Goal: Task Accomplishment & Management: Complete application form

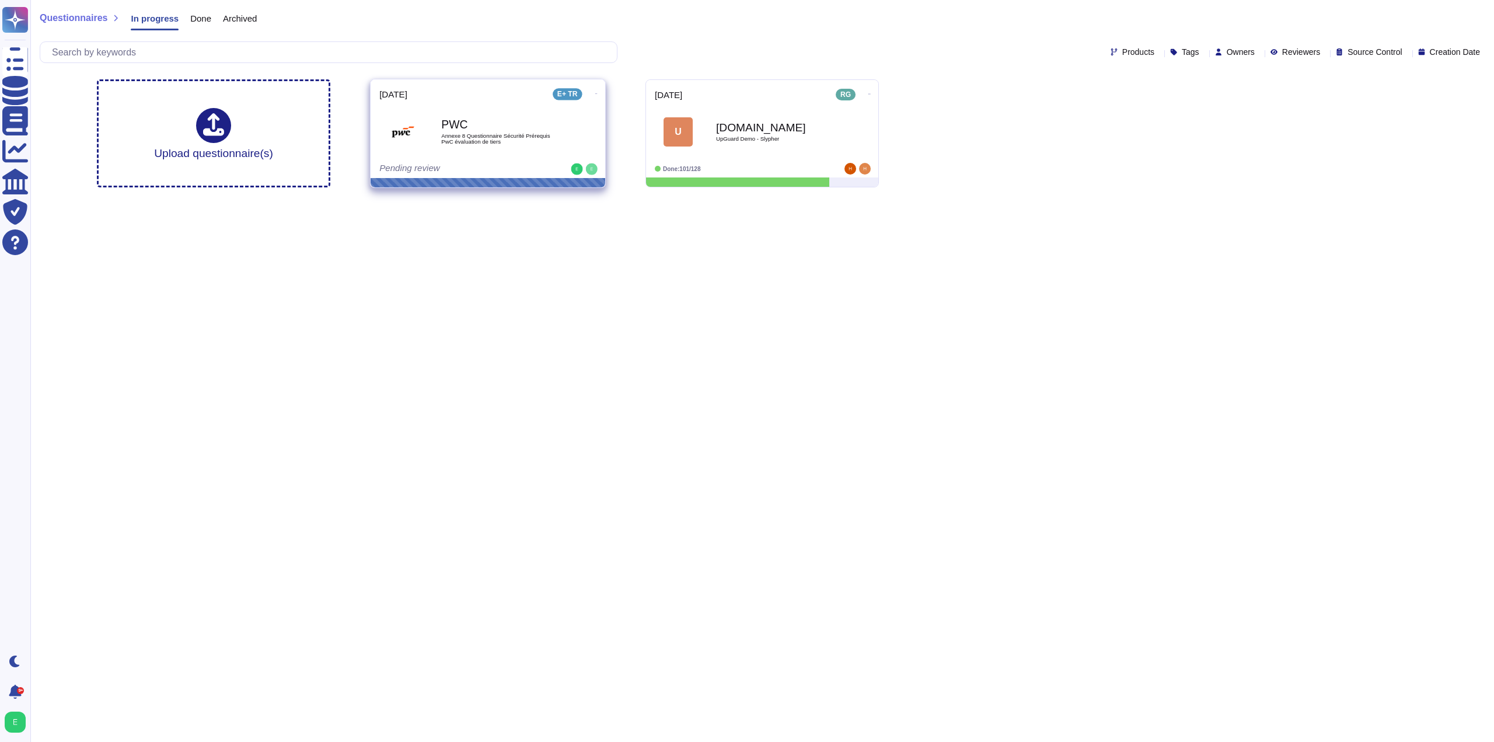
click at [484, 139] on span "Annexe 8 Questionnaire Sécurité Prérequis PwC évaluation de tiers" at bounding box center [500, 138] width 118 height 11
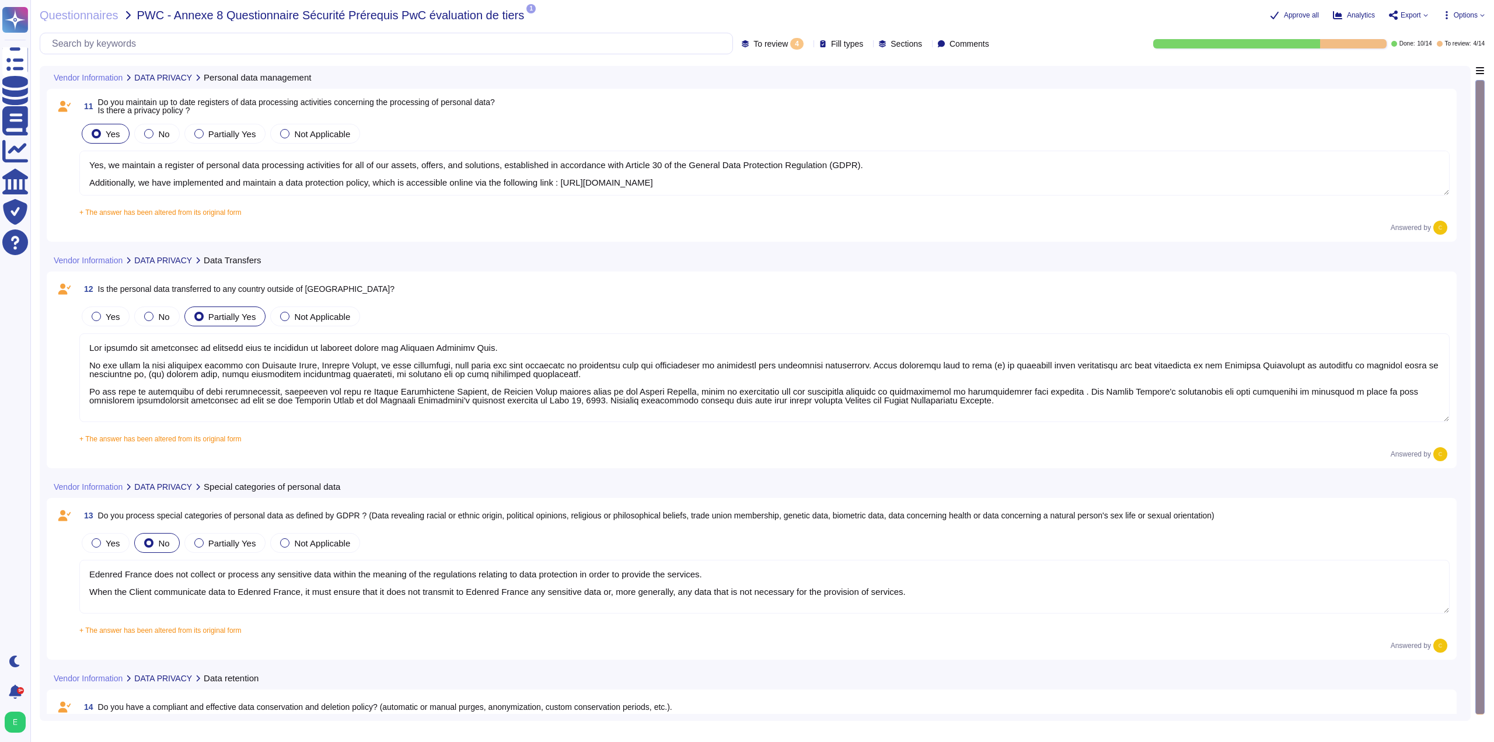
type textarea "Yes, we maintain a register of personal data processing activities for all of o…"
type textarea "The hosting and processing of personal data is performed in priority within the…"
type textarea "Edenred France does not collect or process any sensitive data within the meanin…"
type textarea "As data controller, Edenred France stores data in accordance with its internal …"
click at [201, 177] on textarea "Yes, we maintain a register of personal data processing activities for all of o…" at bounding box center [764, 173] width 1370 height 45
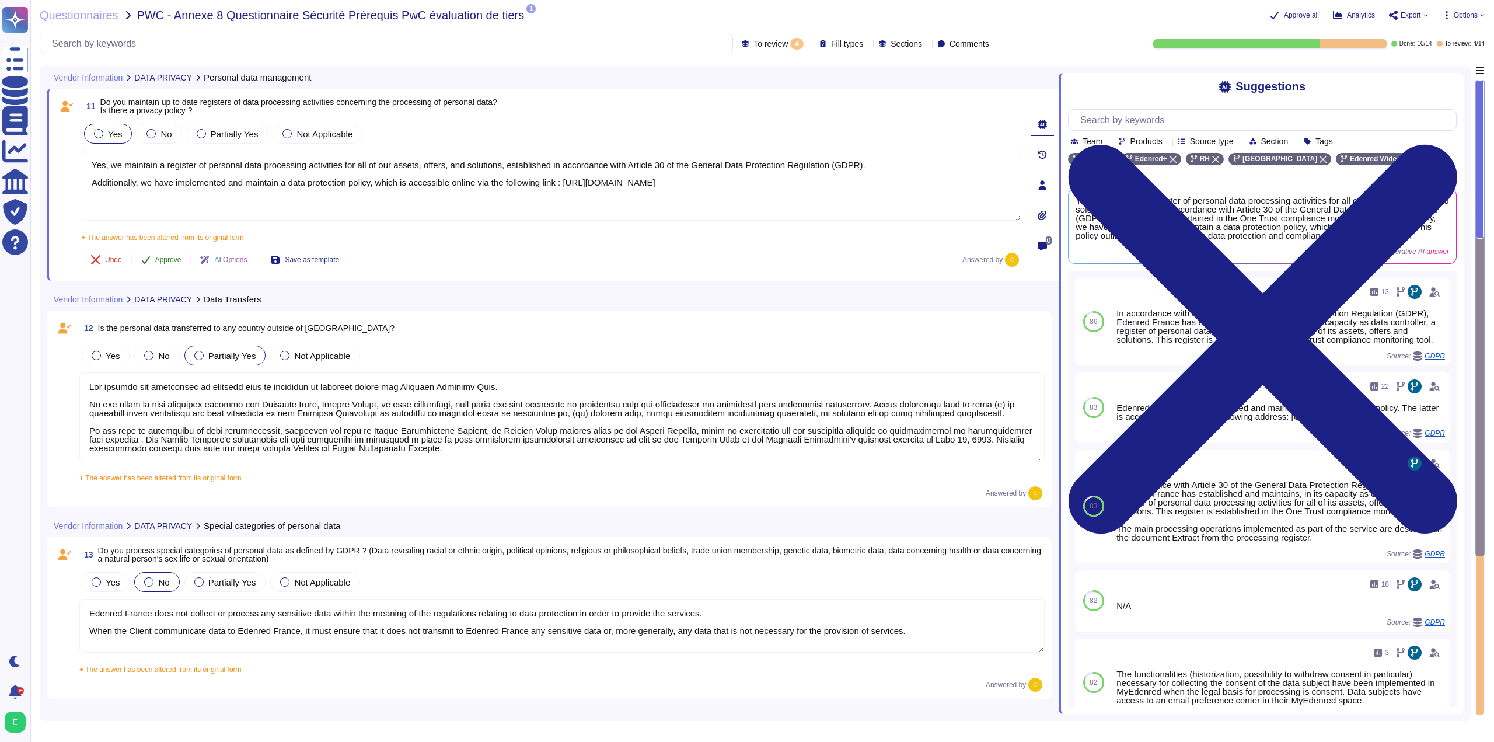
click at [180, 263] on span "Approve" at bounding box center [168, 259] width 26 height 7
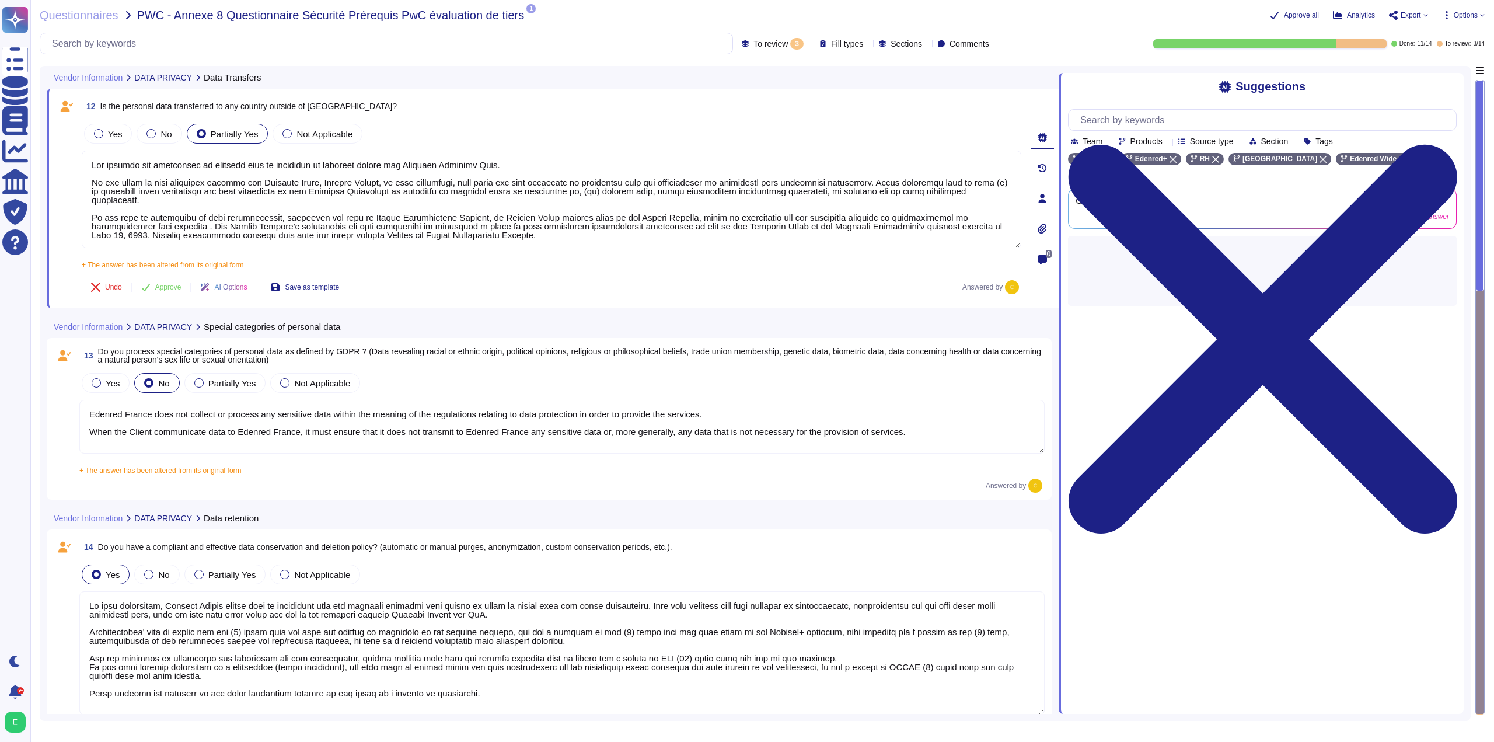
type textarea "The hosting and processing of personal data is performed in priority within the…"
type textarea "Edenred France does not collect or process any sensitive data within the meanin…"
type textarea "As data controller, Edenred France stores data in accordance with its internal …"
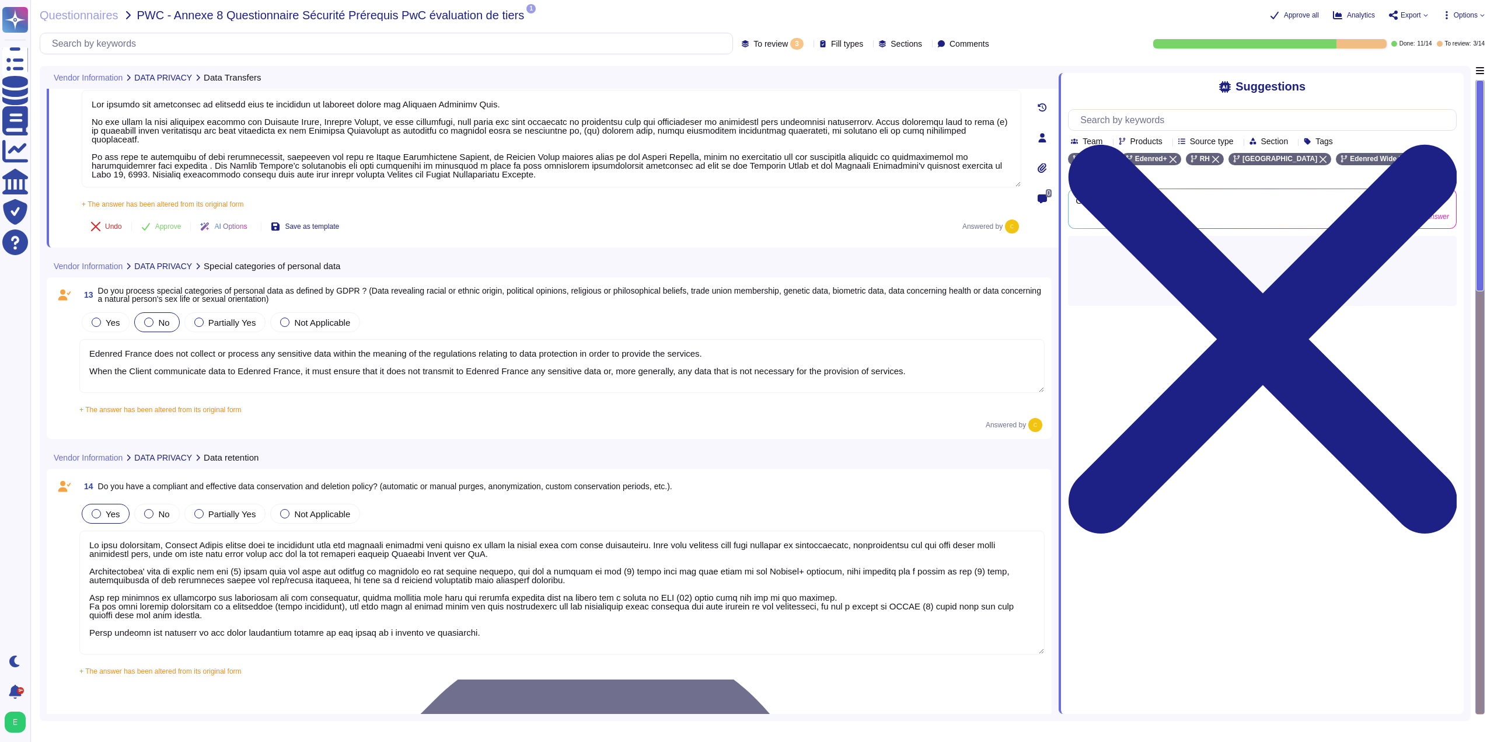
scroll to position [64, 0]
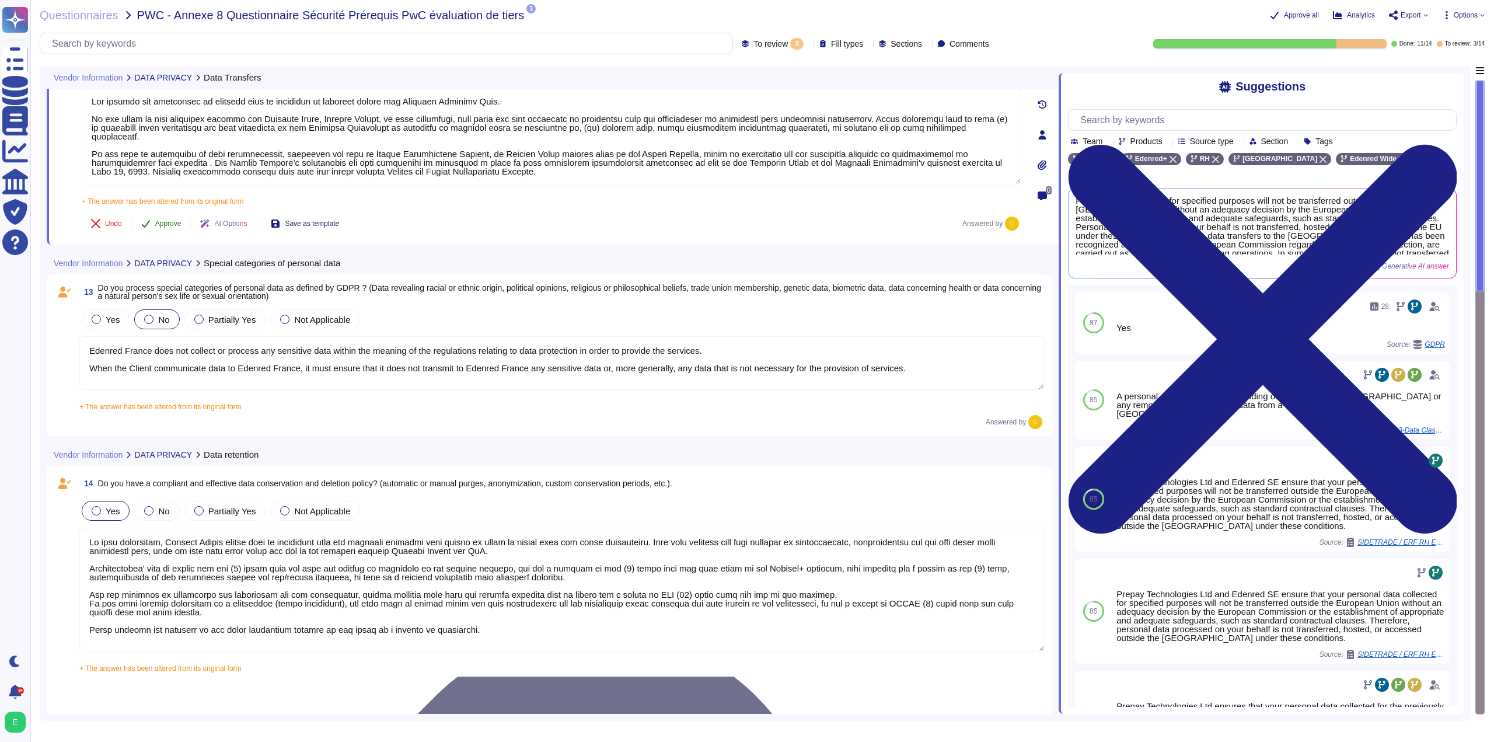
click at [174, 226] on span "Approve" at bounding box center [168, 223] width 26 height 7
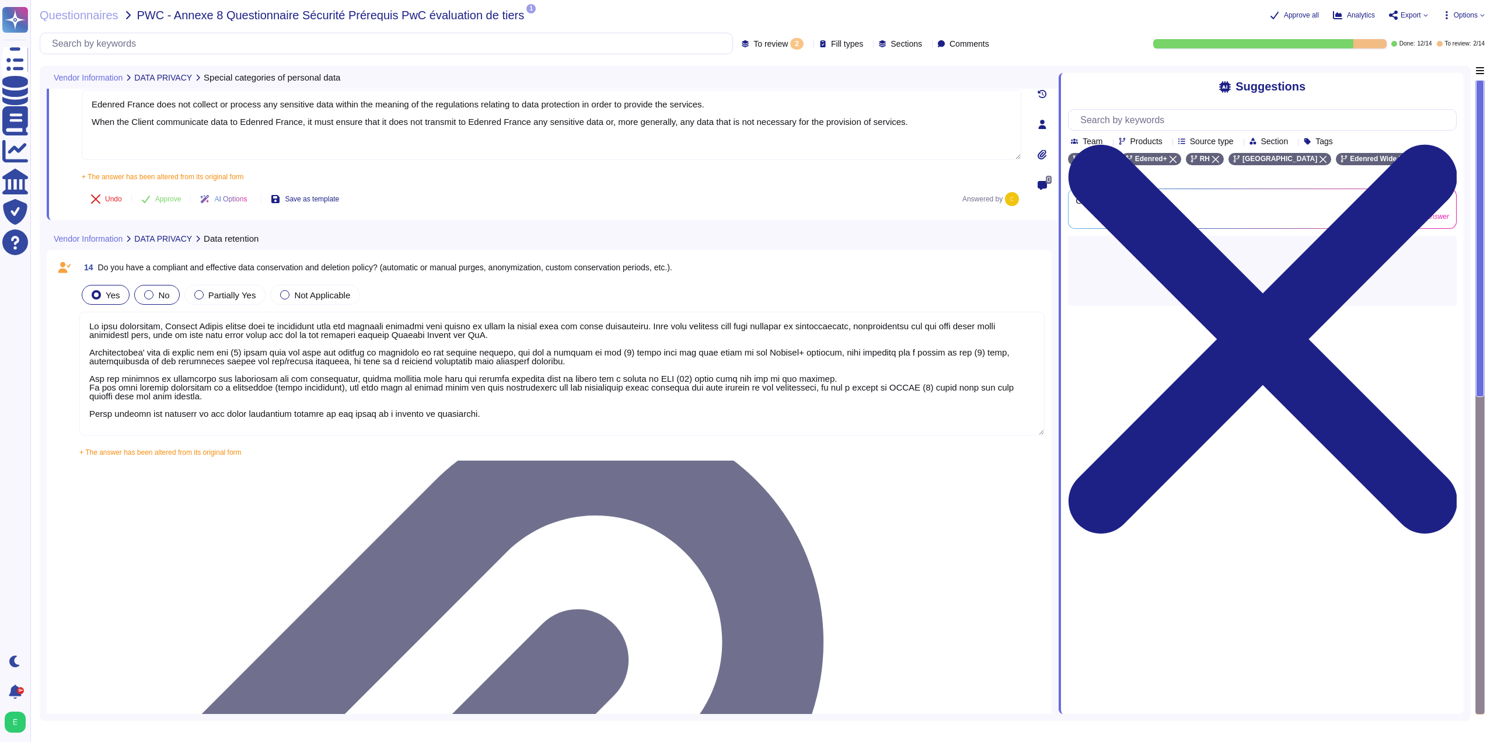
scroll to position [0, 0]
type textarea "Edenred France does not collect or process any sensitive data within the meanin…"
type textarea "As data controller, Edenred France stores data in accordance with its internal …"
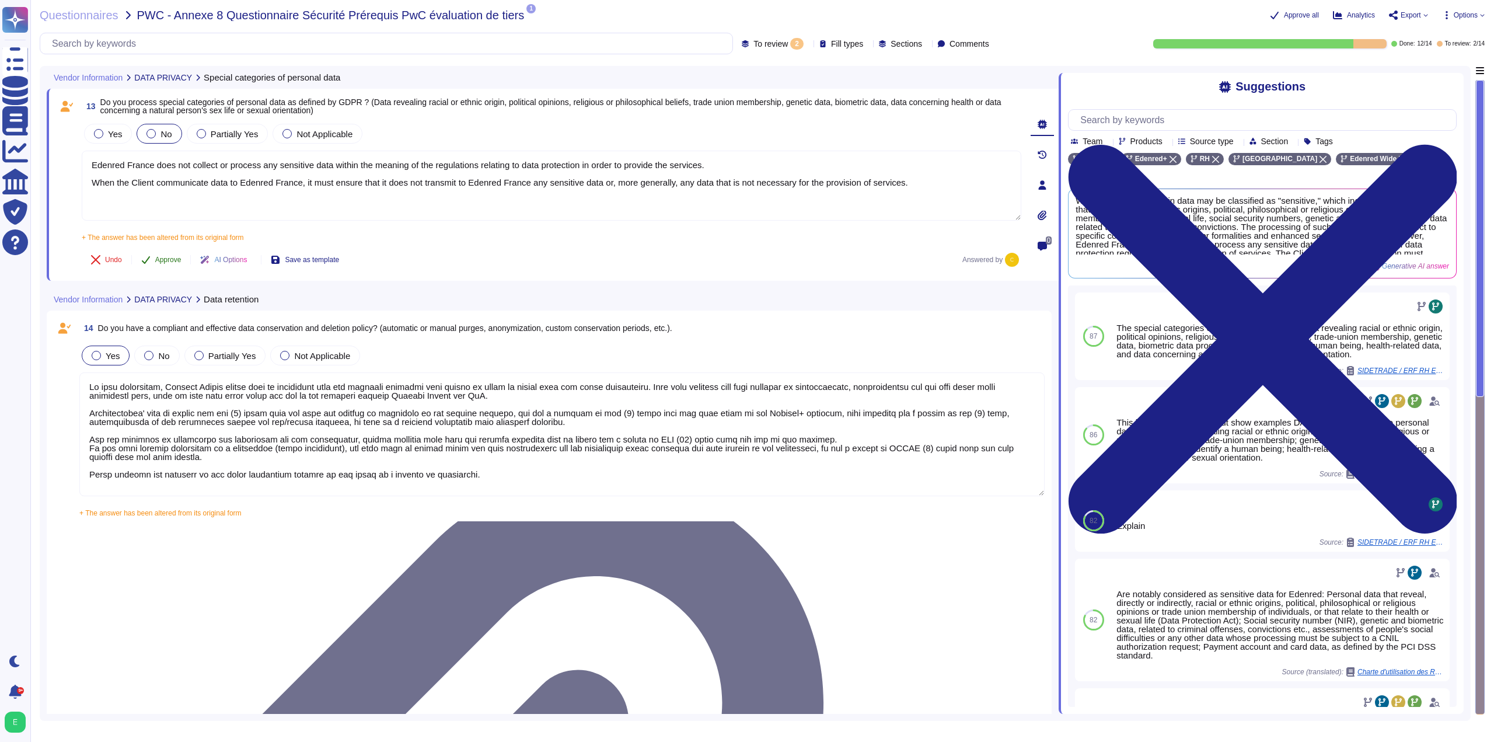
click at [167, 261] on span "Approve" at bounding box center [168, 259] width 26 height 7
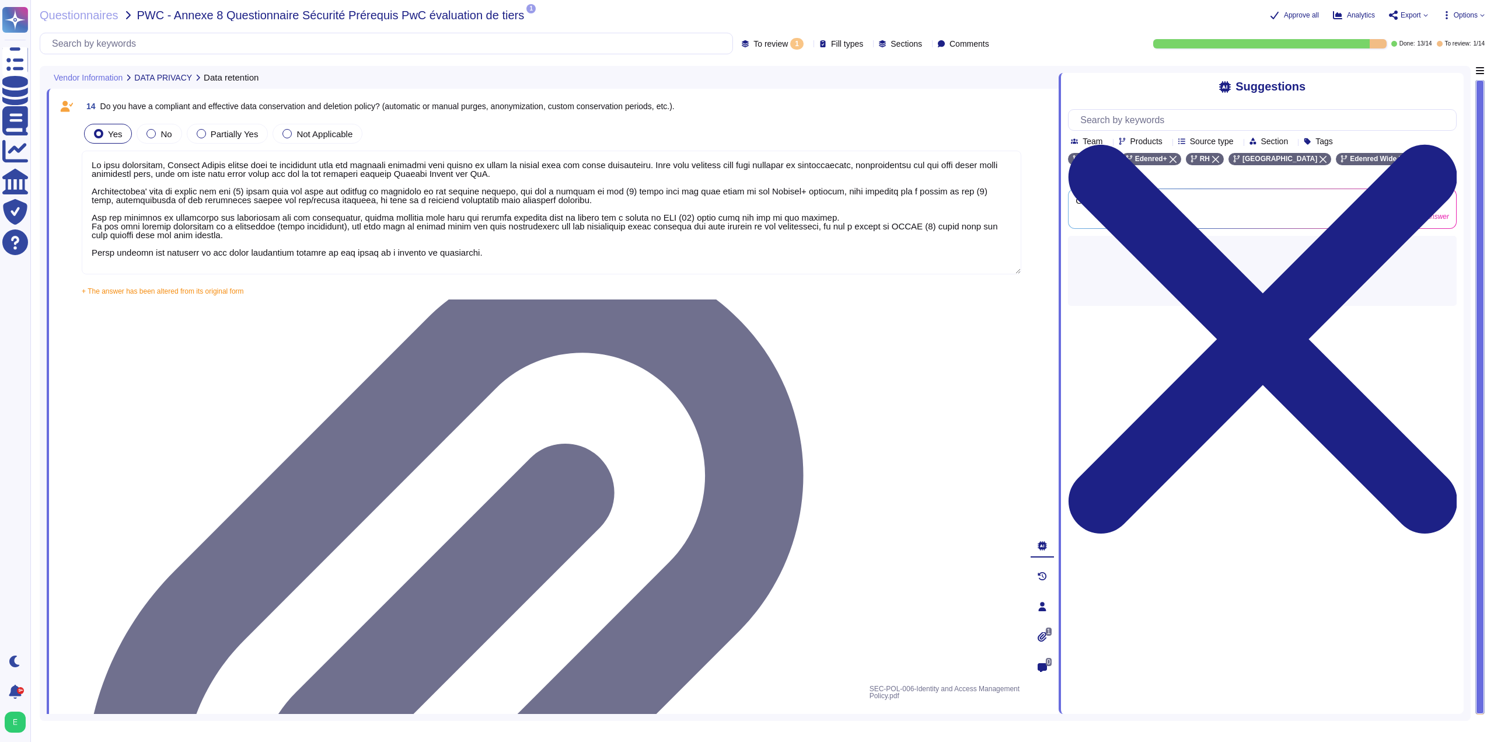
type textarea "As data controller, Edenred France stores data in accordance with its internal …"
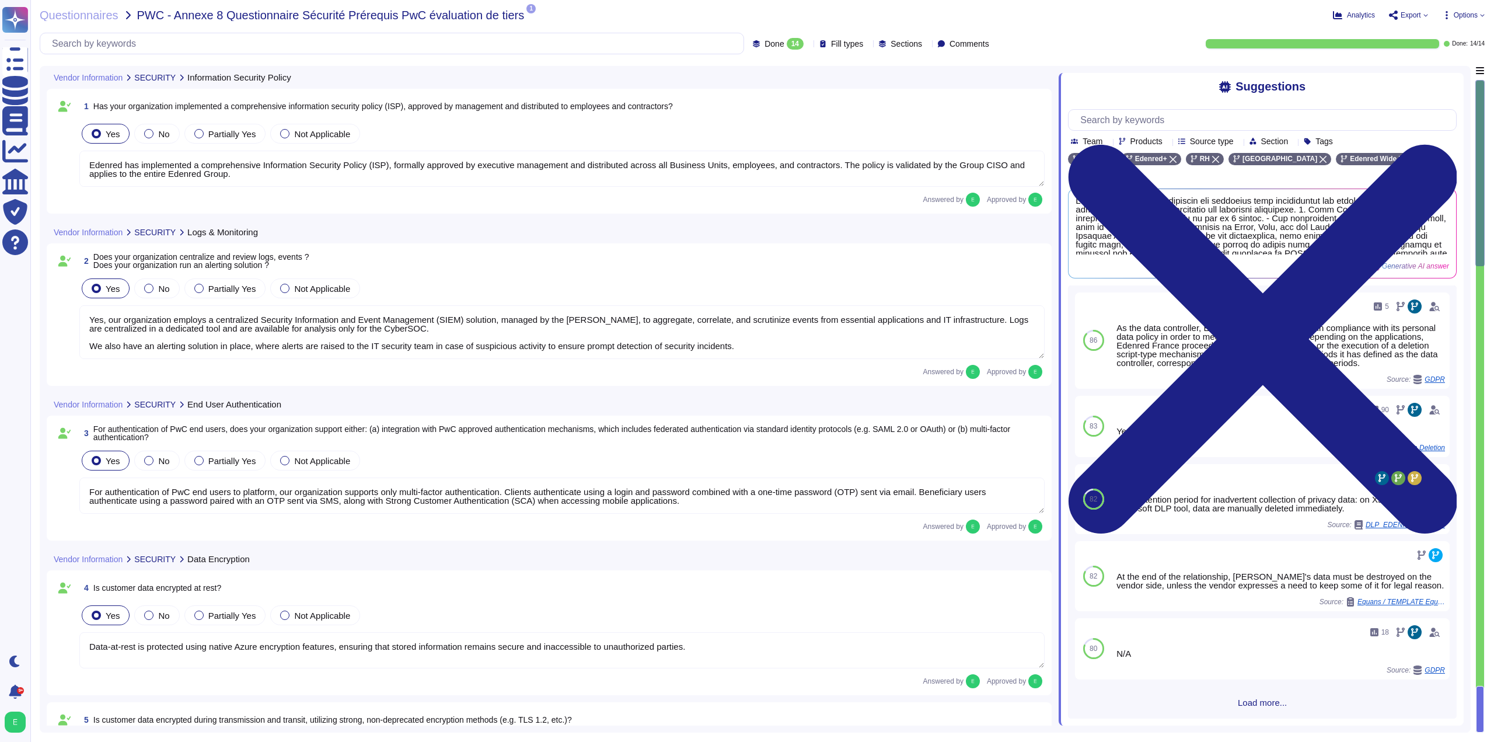
type textarea "Edenred has implemented a comprehensive Information Security Policy (ISP), form…"
type textarea "Yes, our organization employs a centralized Security Information and Event Mana…"
type textarea "For authentication of PwC end users to platform, our organization supports only…"
type textarea "Data-at-rest is protected using native Azure encryption features, ensuring that…"
type textarea "Yes, customer data is encrypted during transmission and transit using strong, n…"
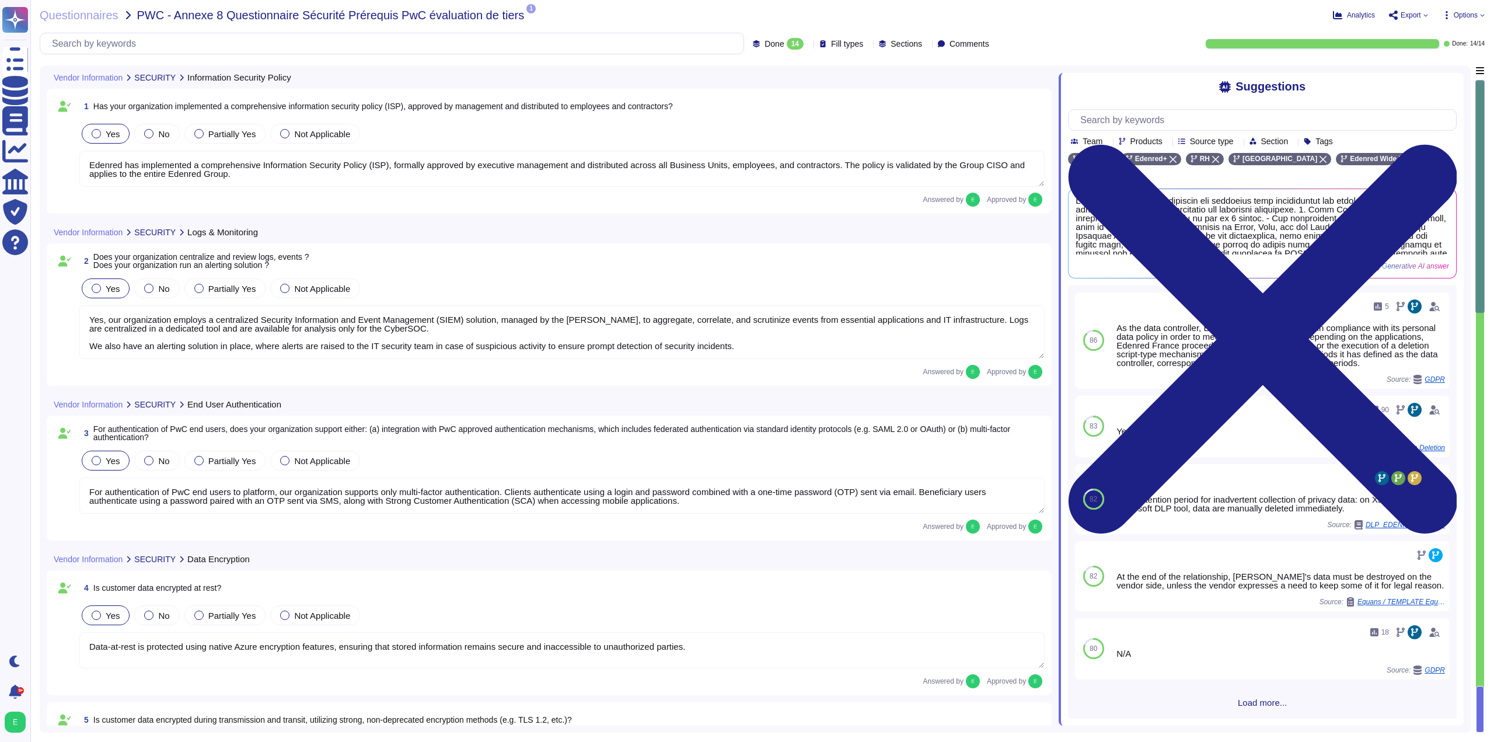
type textarea "Yes, Edenred France regularly performs external penetration testing on systems …"
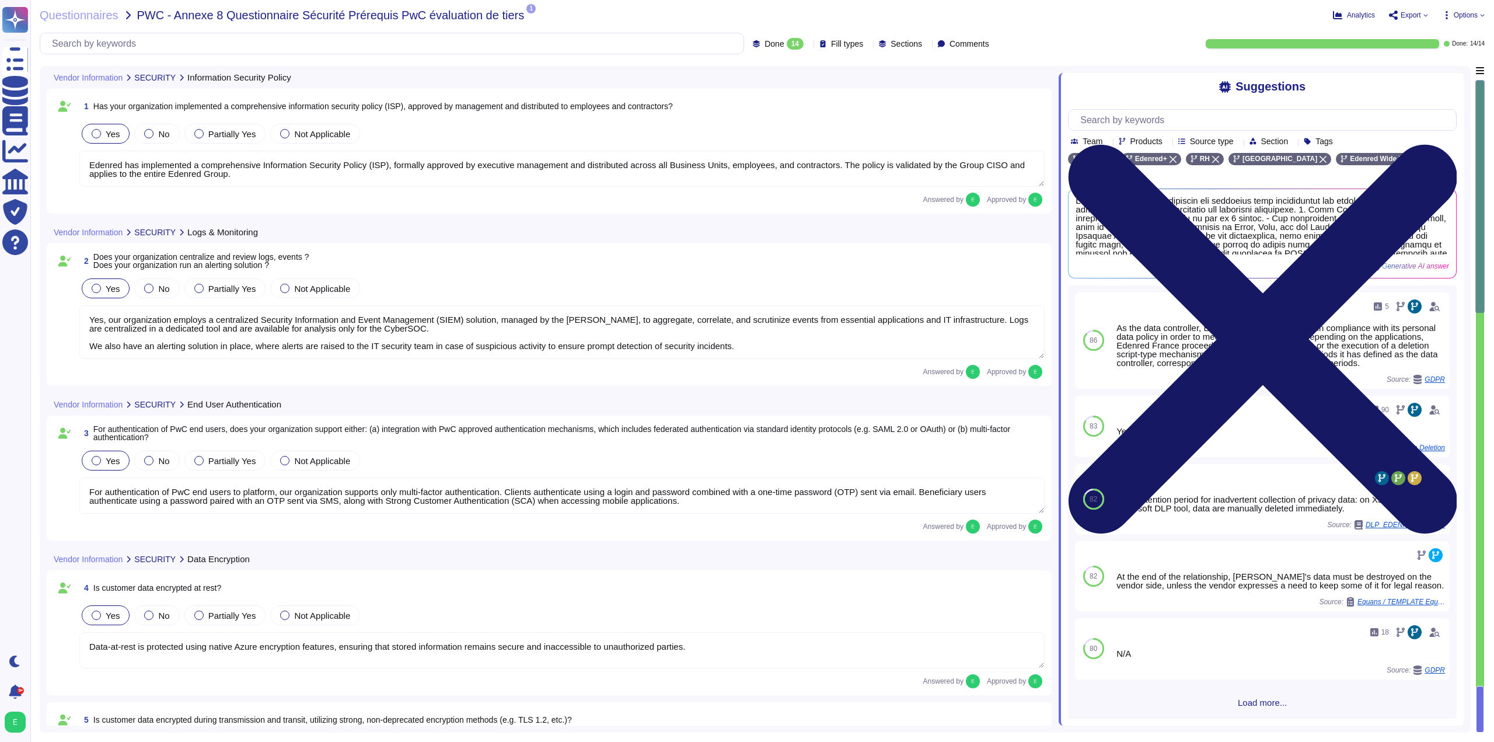
click at [1453, 85] on icon at bounding box center [1262, 339] width 389 height 518
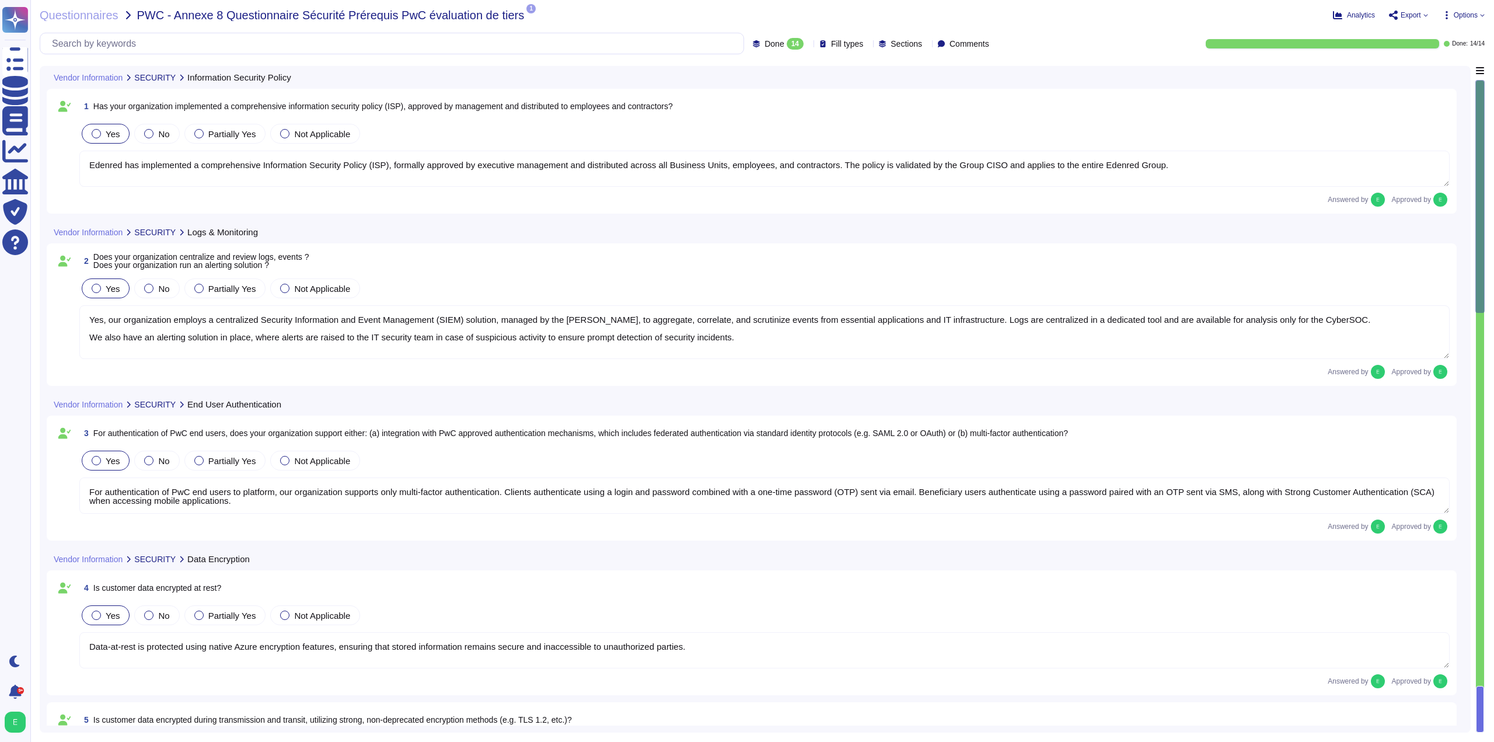
click at [1467, 16] on span "Options" at bounding box center [1466, 15] width 24 height 7
click at [1421, 11] on span "Export" at bounding box center [1408, 15] width 39 height 9
click at [1431, 71] on p "Download" at bounding box center [1451, 87] width 41 height 33
click at [529, 16] on icon at bounding box center [529, 16] width 0 height 0
click at [744, 37] on icon at bounding box center [748, 36] width 9 height 9
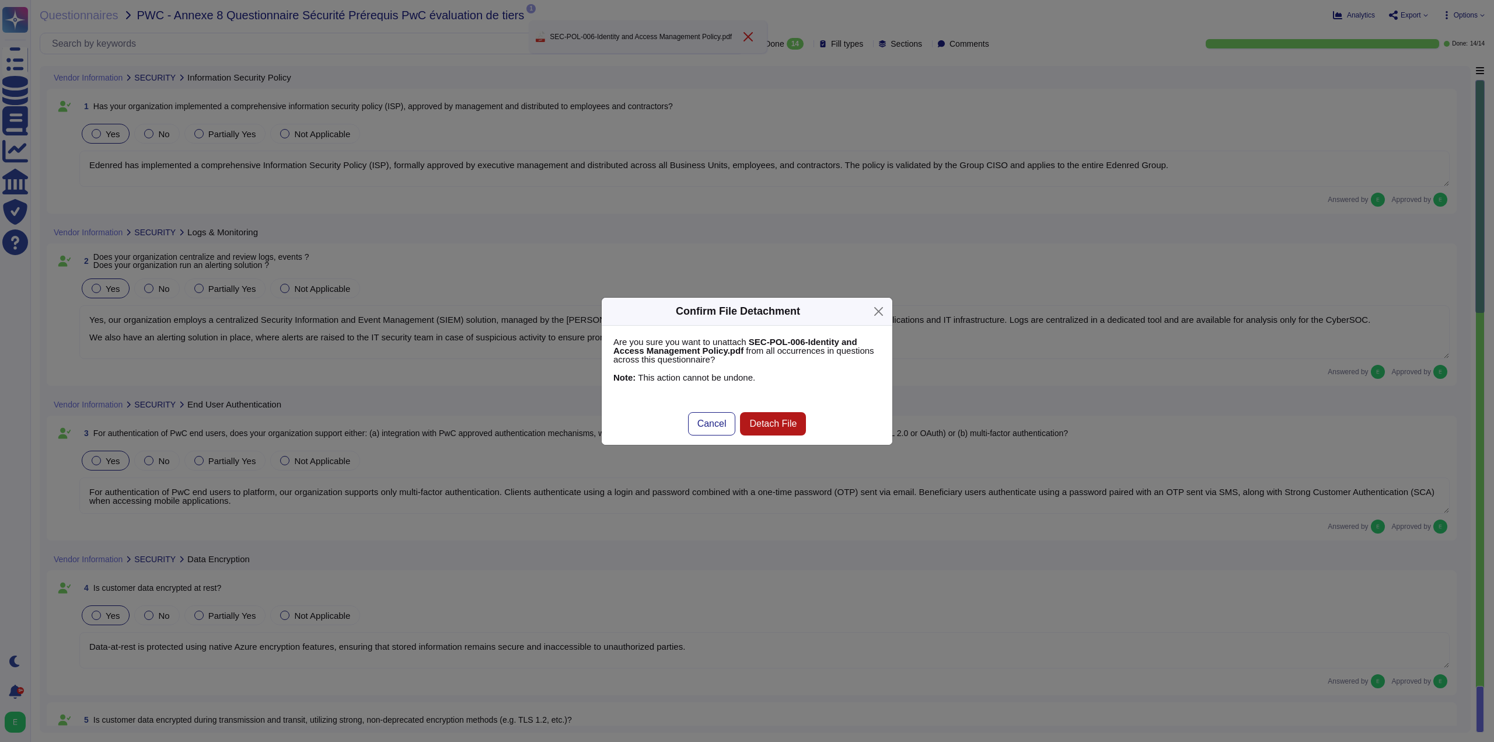
click at [764, 423] on span "Detach File" at bounding box center [772, 423] width 47 height 9
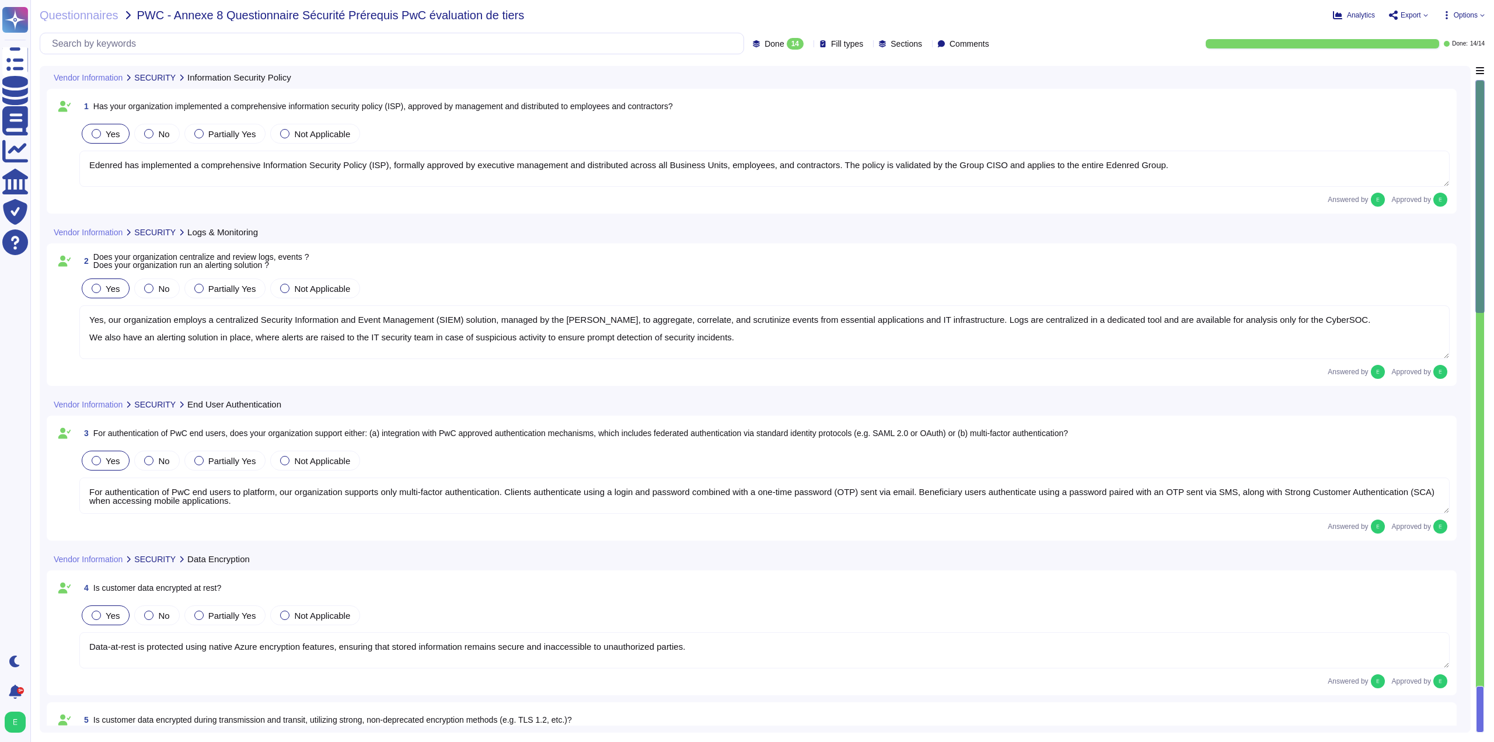
click at [1419, 17] on span "Export" at bounding box center [1411, 15] width 20 height 7
click at [1431, 71] on p "Download" at bounding box center [1451, 87] width 41 height 33
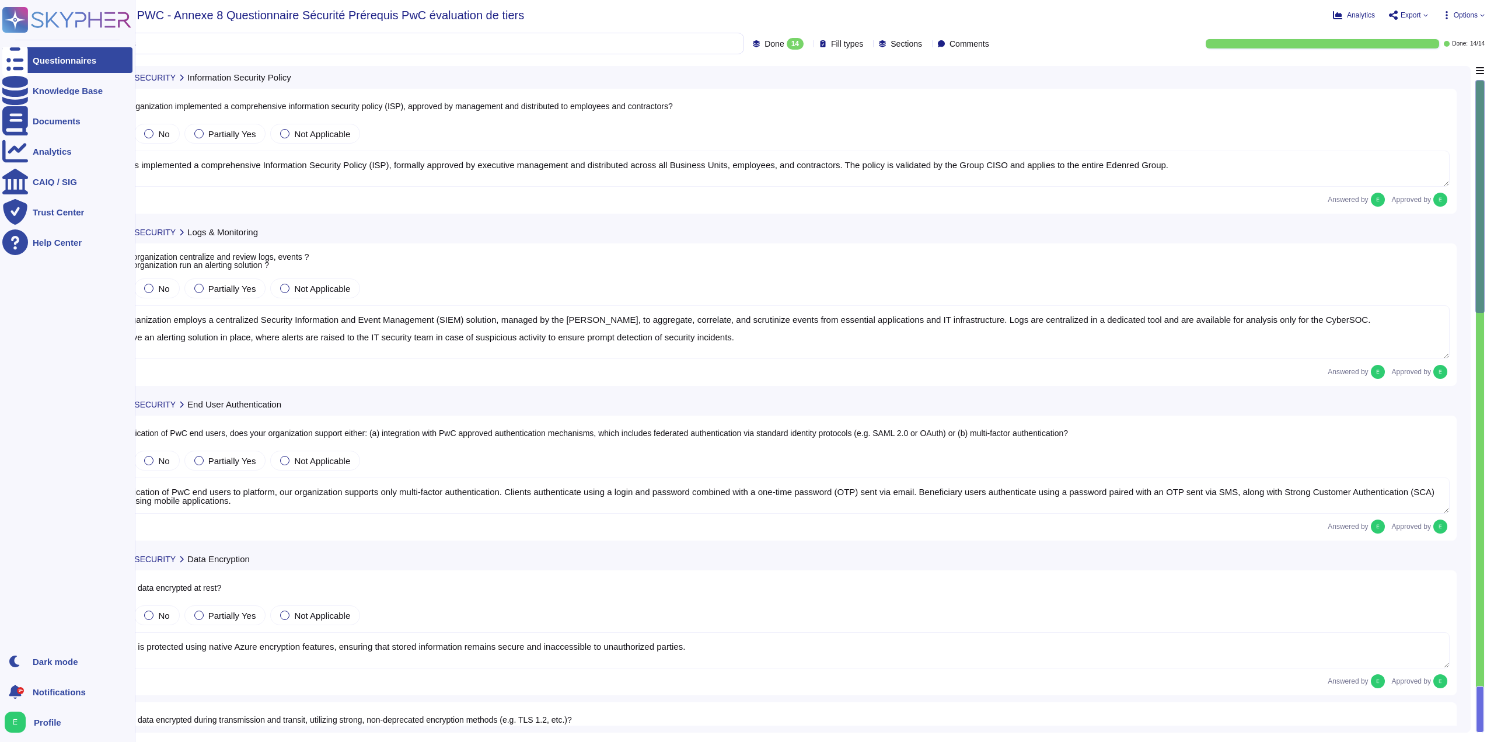
click at [40, 59] on div "Questionnaires" at bounding box center [65, 60] width 64 height 9
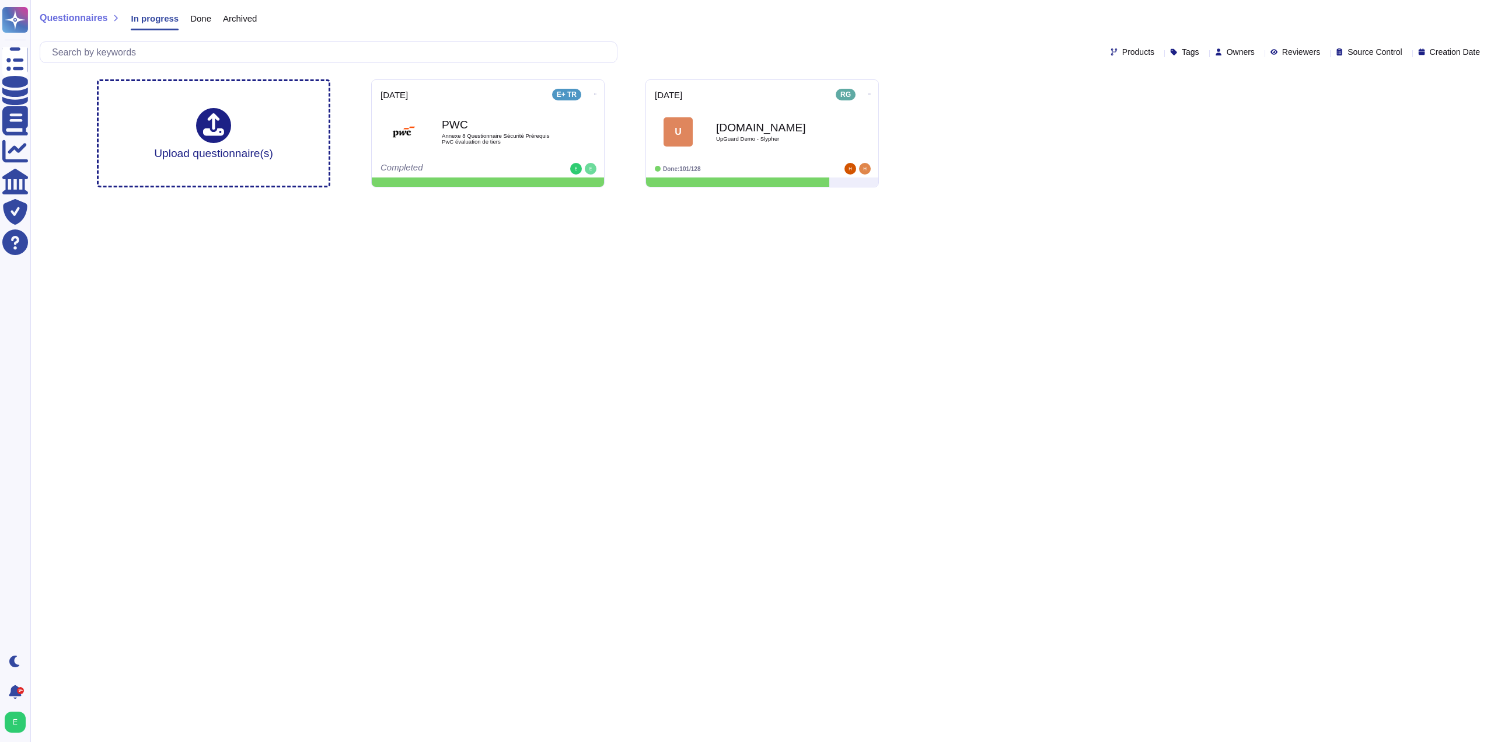
click at [204, 19] on span "Done" at bounding box center [200, 18] width 21 height 9
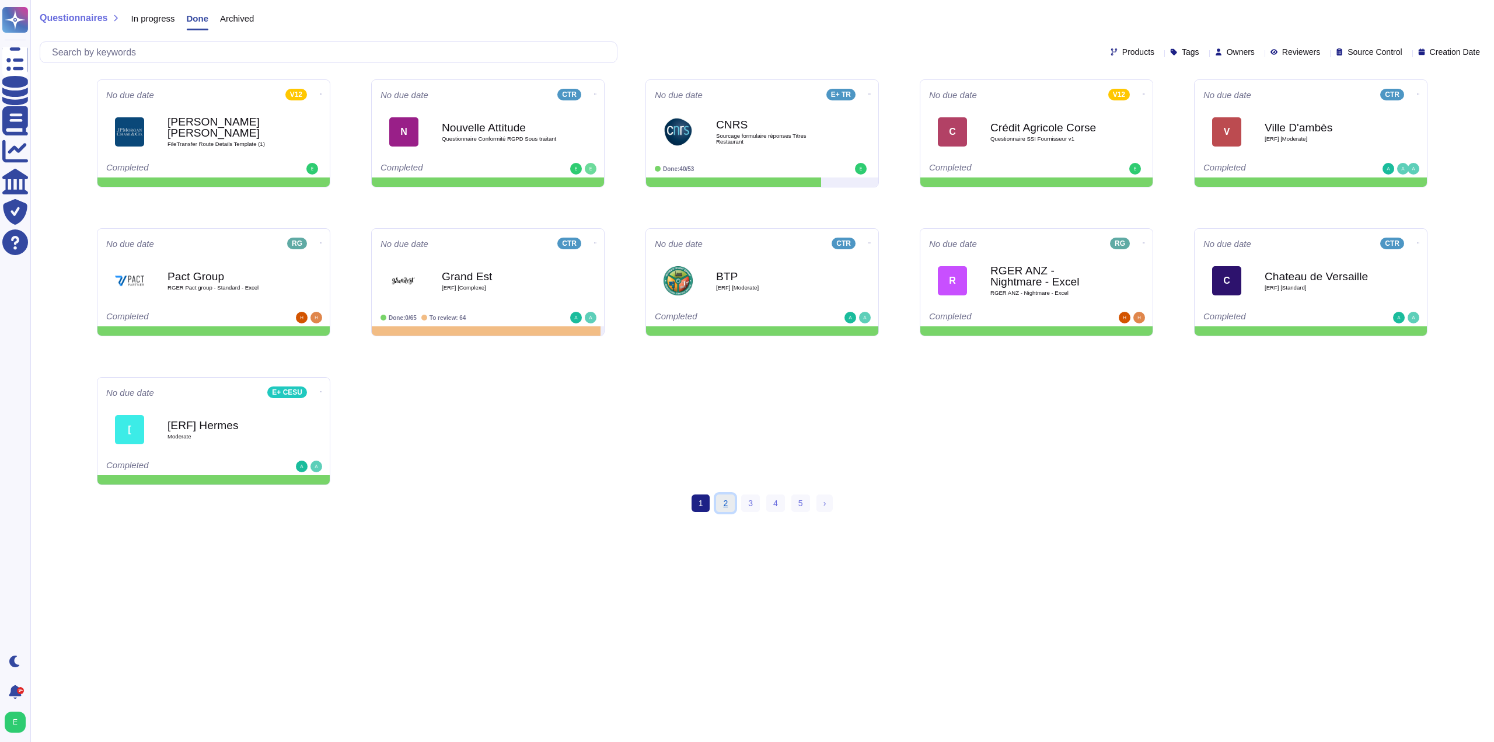
click at [724, 507] on link "2" at bounding box center [725, 503] width 19 height 18
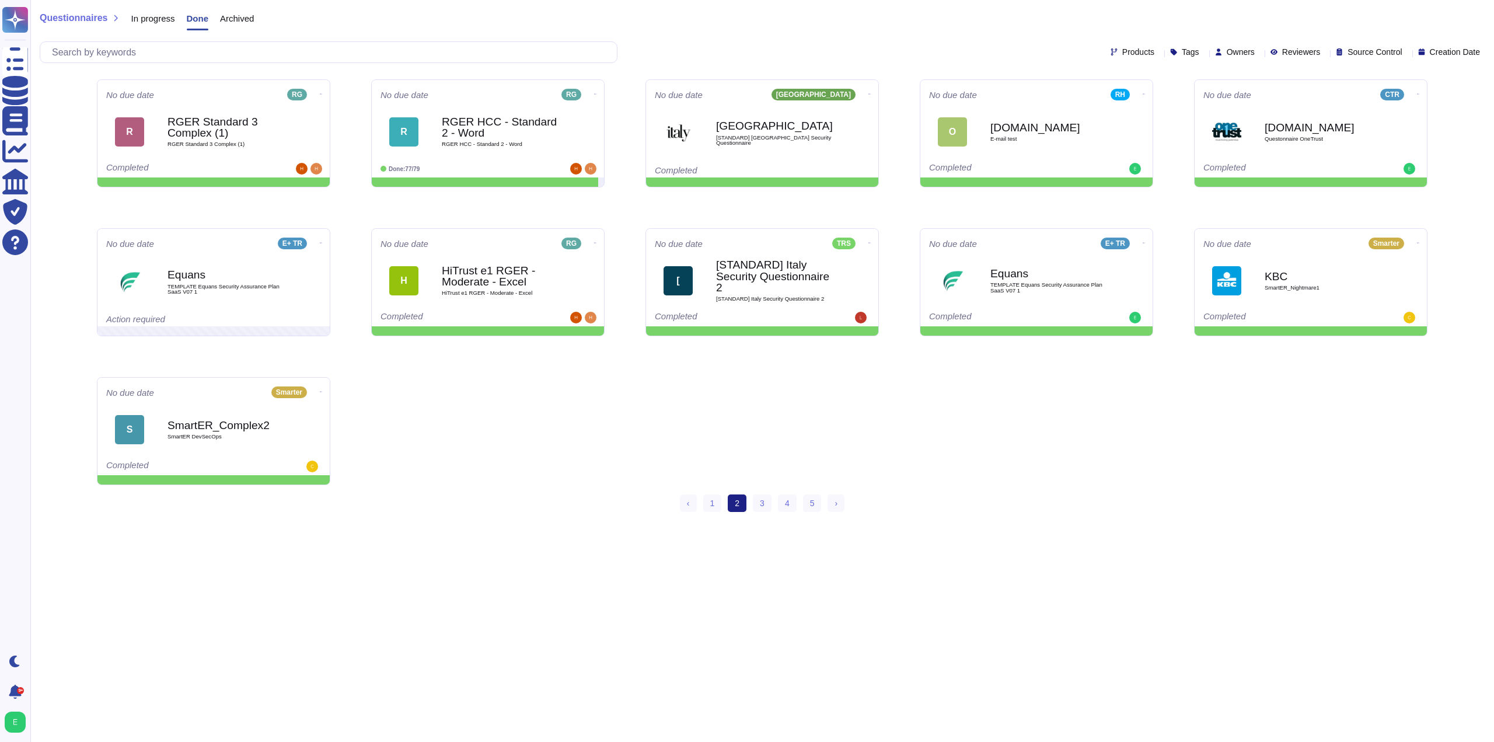
click at [245, 23] on span "Archived" at bounding box center [237, 18] width 34 height 9
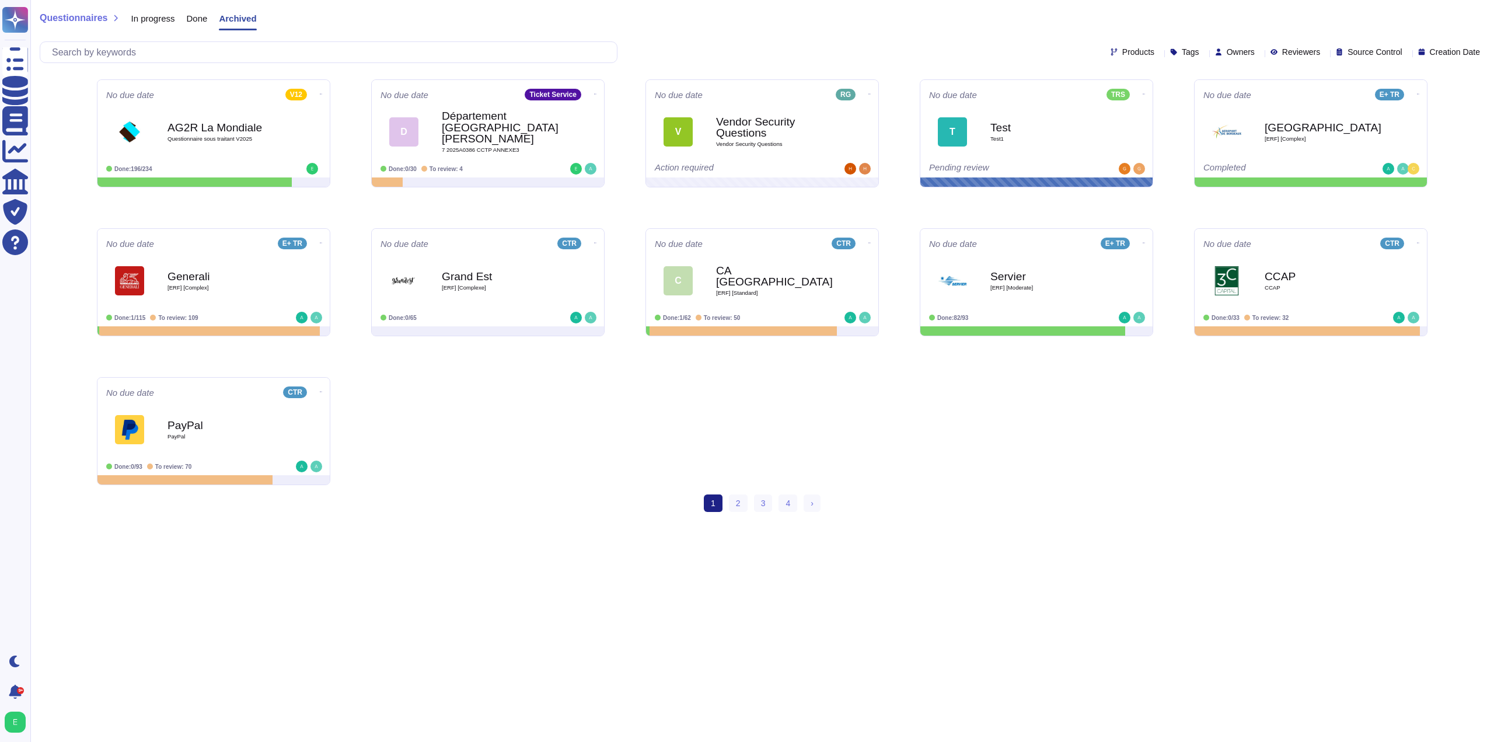
click at [200, 22] on span "Done" at bounding box center [197, 18] width 21 height 9
